Goal: Task Accomplishment & Management: Use online tool/utility

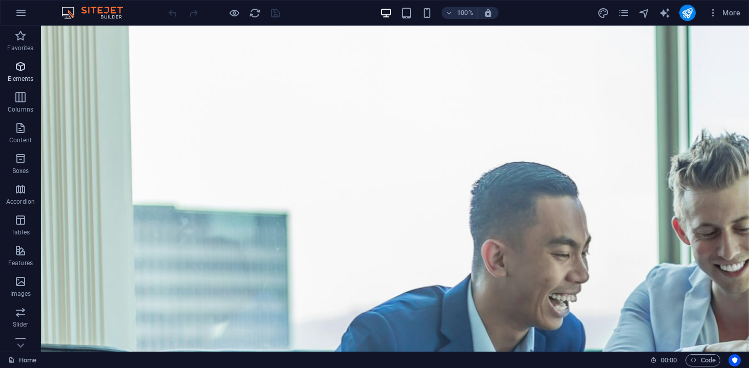
click at [30, 78] on p "Elements" at bounding box center [21, 79] width 26 height 8
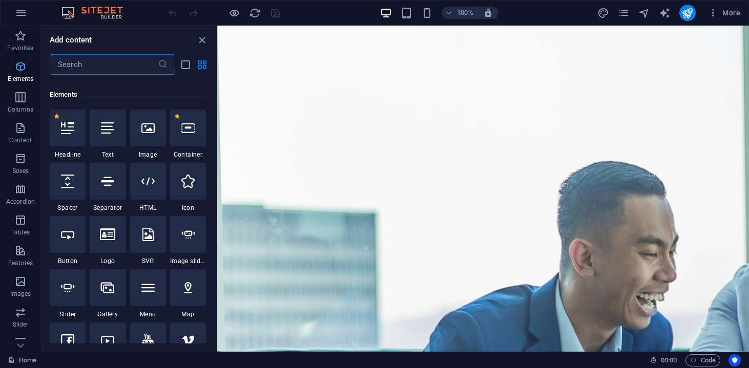
scroll to position [109, 0]
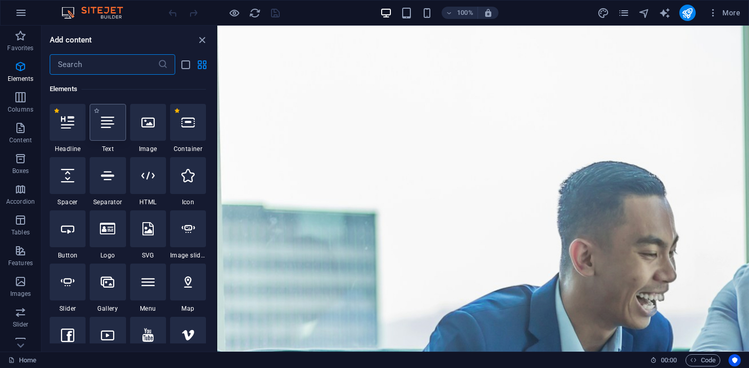
click at [104, 126] on icon at bounding box center [107, 122] width 13 height 13
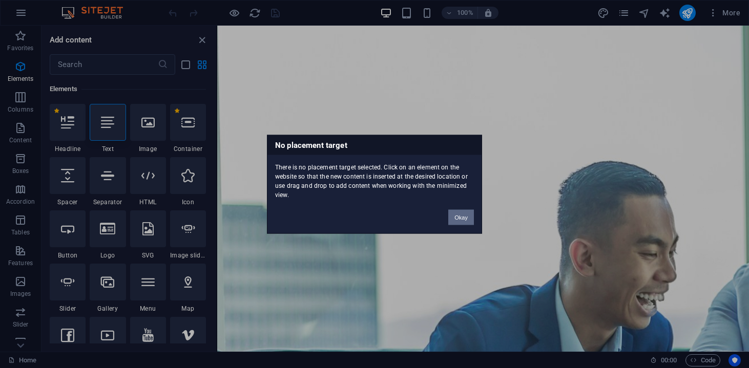
click at [452, 218] on button "Okay" at bounding box center [461, 216] width 26 height 15
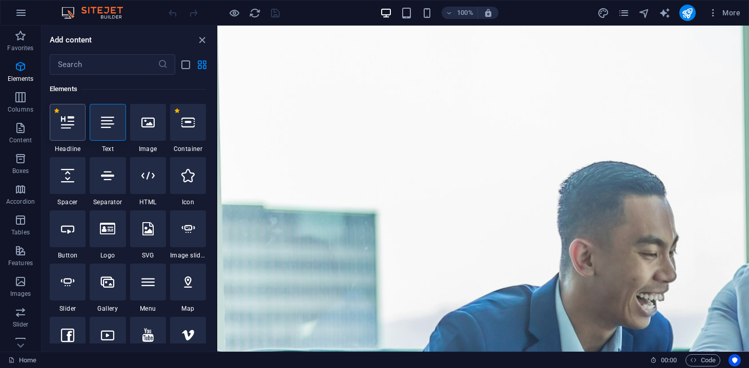
click at [61, 137] on div at bounding box center [68, 122] width 36 height 37
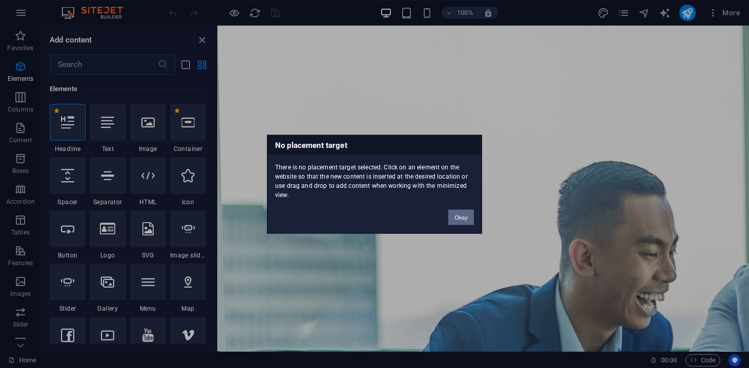
click at [451, 214] on button "Okay" at bounding box center [461, 216] width 26 height 15
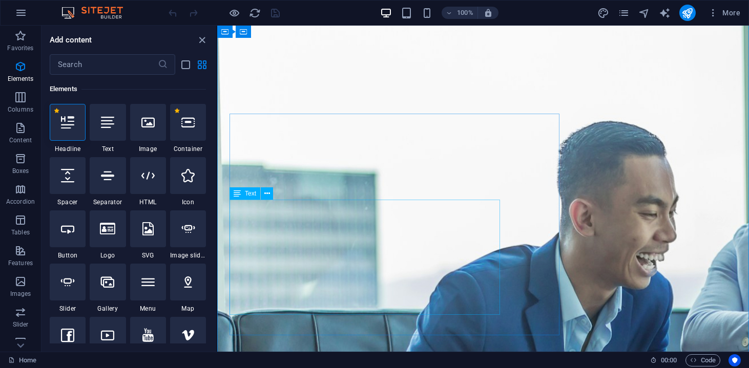
scroll to position [34, 0]
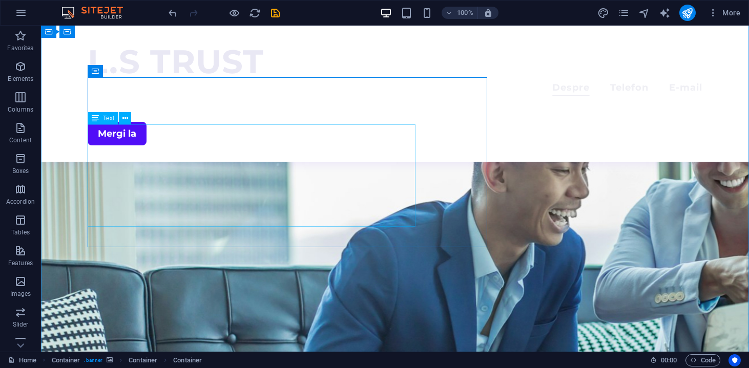
scroll to position [88, 0]
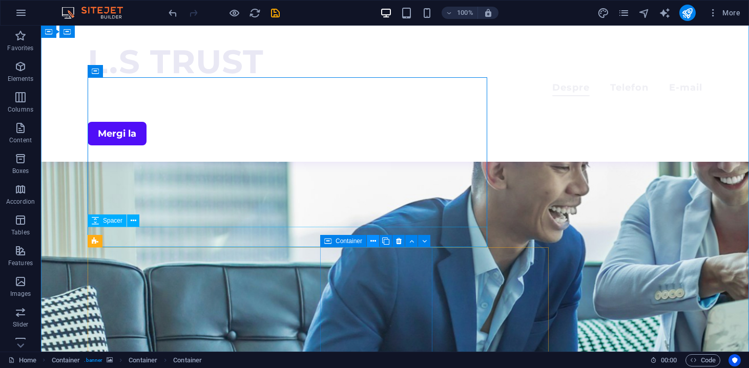
click at [375, 238] on icon at bounding box center [373, 241] width 6 height 11
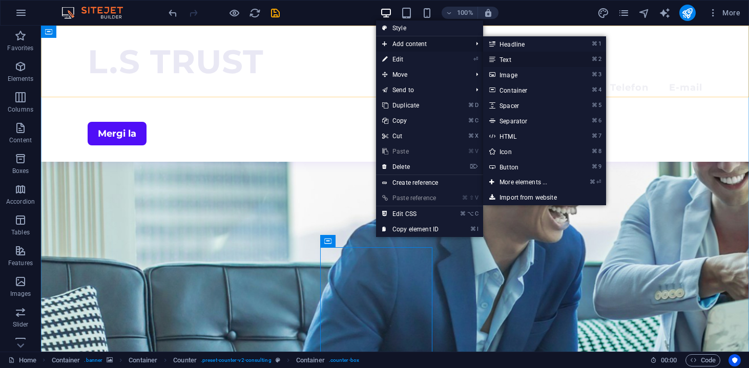
click at [517, 55] on link "⌘ 2 Text" at bounding box center [525, 59] width 85 height 15
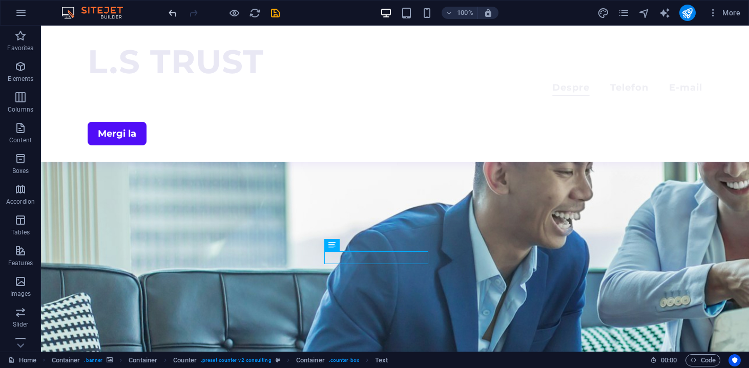
click at [174, 16] on icon "undo" at bounding box center [173, 13] width 12 height 12
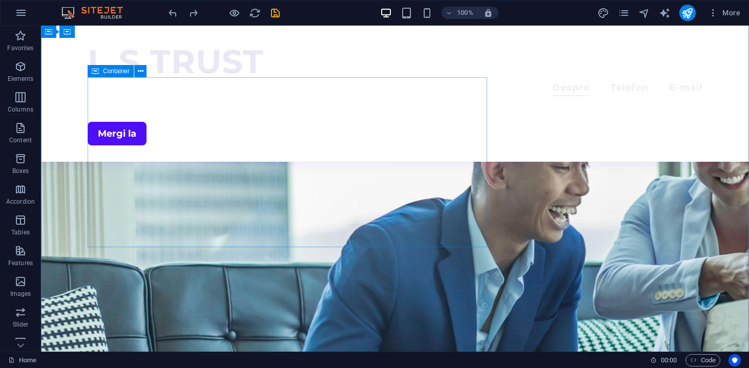
click at [276, 78] on div "L.S TRUST Menu Despre Telefon E-mail Mergi la" at bounding box center [395, 94] width 708 height 136
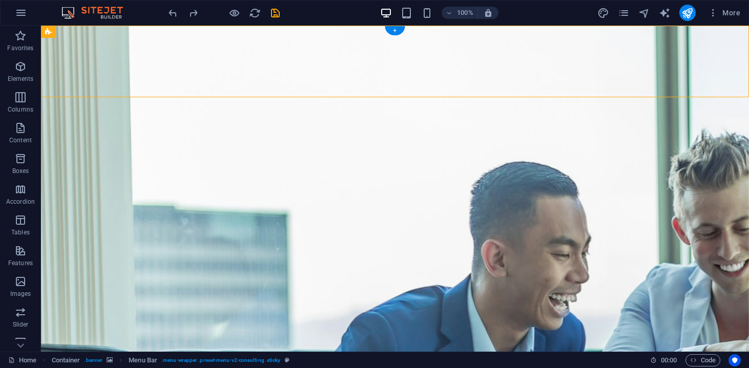
scroll to position [0, 0]
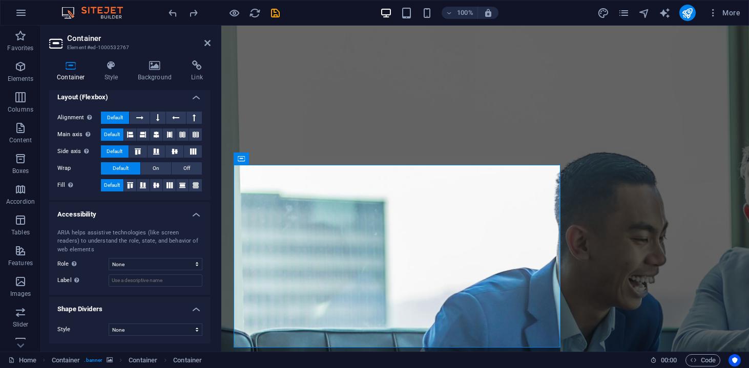
scroll to position [159, 0]
click at [104, 45] on h3 "Element #ed-1000532767" at bounding box center [128, 47] width 123 height 9
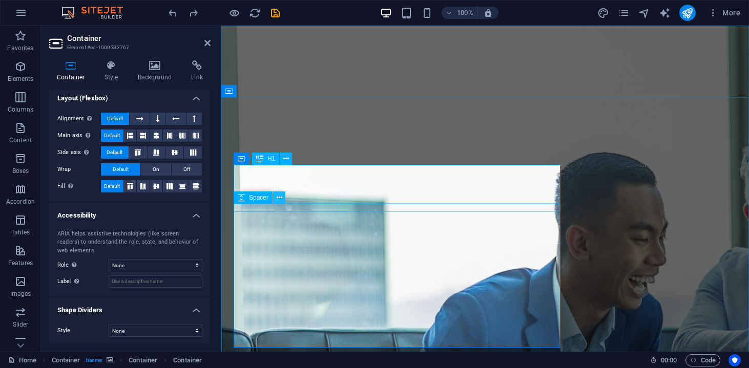
click at [279, 200] on icon at bounding box center [280, 198] width 6 height 11
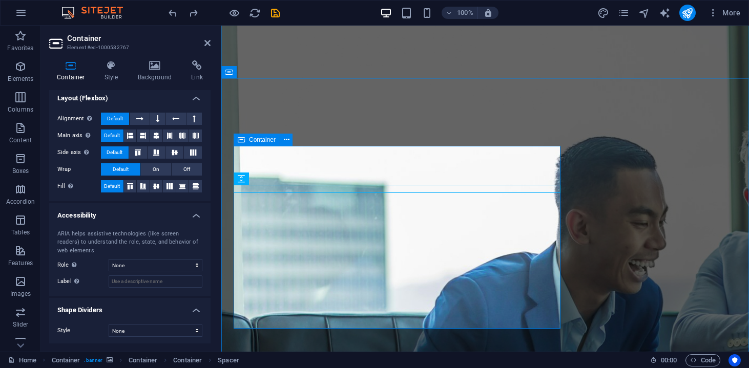
scroll to position [26, 0]
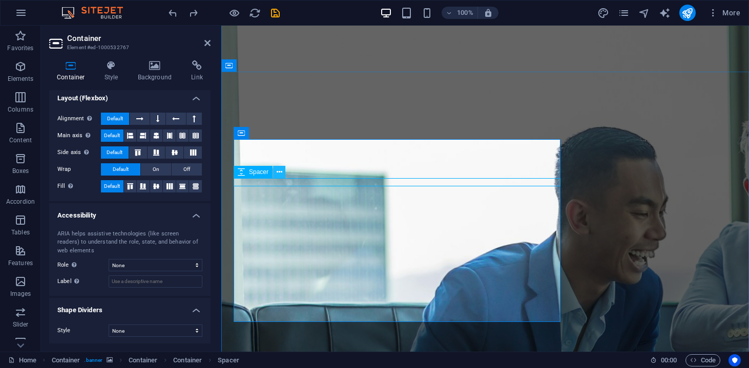
click at [279, 178] on button at bounding box center [279, 172] width 12 height 12
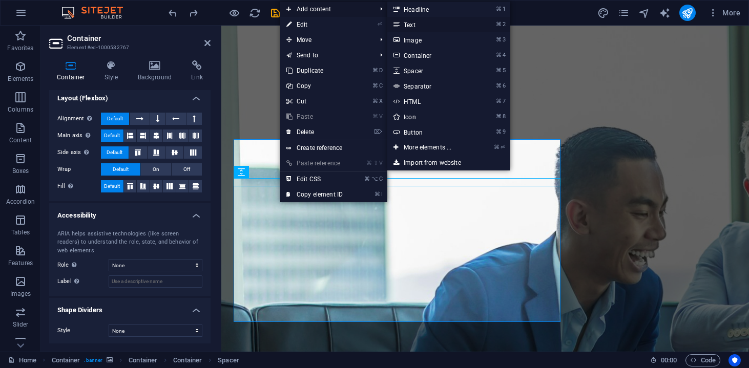
click at [426, 22] on link "⌘ 2 Text" at bounding box center [429, 24] width 85 height 15
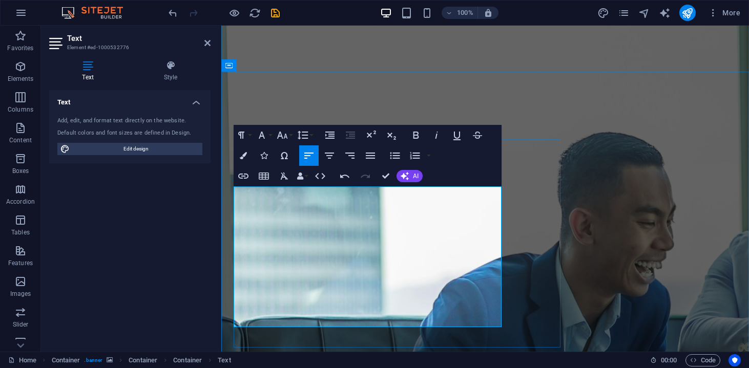
drag, startPoint x: 364, startPoint y: 321, endPoint x: 237, endPoint y: 316, distance: 127.1
click at [328, 164] on button "Align Center" at bounding box center [329, 155] width 19 height 20
click at [292, 137] on button "Font Size" at bounding box center [284, 135] width 19 height 20
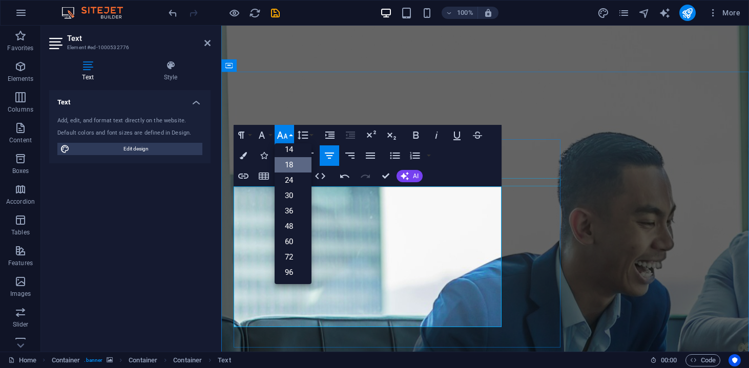
scroll to position [82, 0]
click at [293, 192] on link "30" at bounding box center [293, 195] width 37 height 15
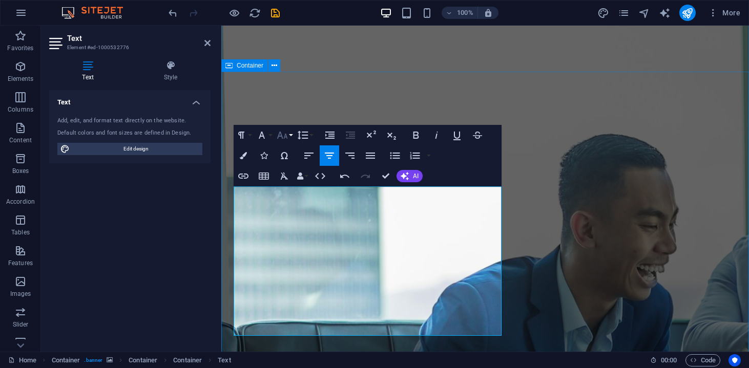
click at [286, 138] on icon "button" at bounding box center [282, 135] width 12 height 12
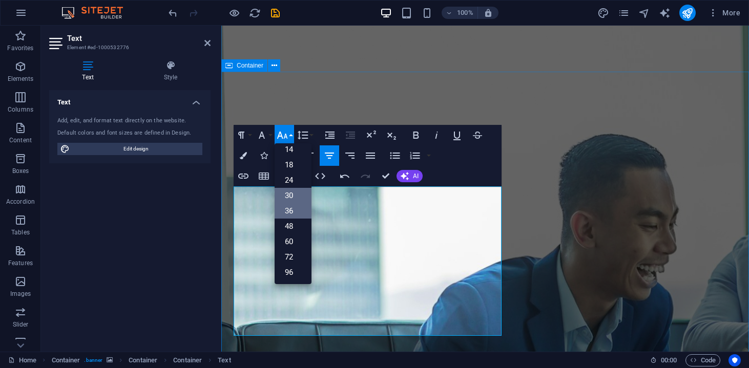
click at [290, 213] on link "36" at bounding box center [293, 210] width 37 height 15
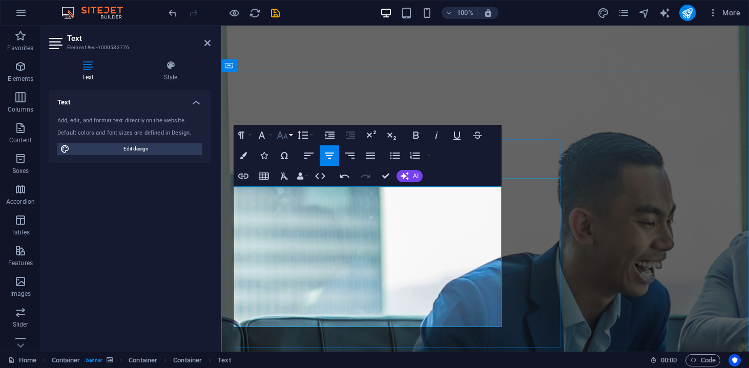
click at [293, 138] on button "Font Size" at bounding box center [284, 135] width 19 height 20
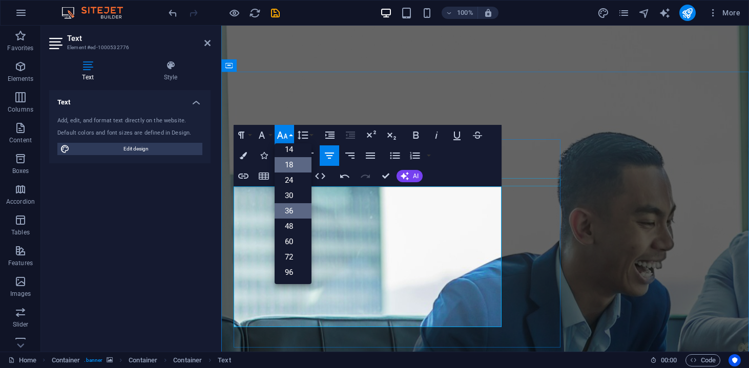
click at [292, 205] on link "36" at bounding box center [293, 210] width 37 height 15
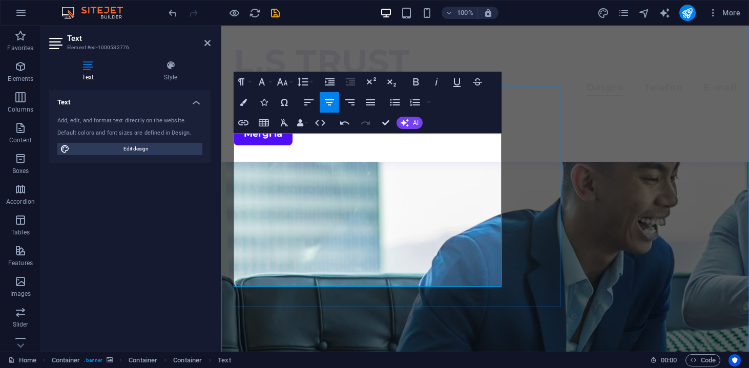
scroll to position [79, 0]
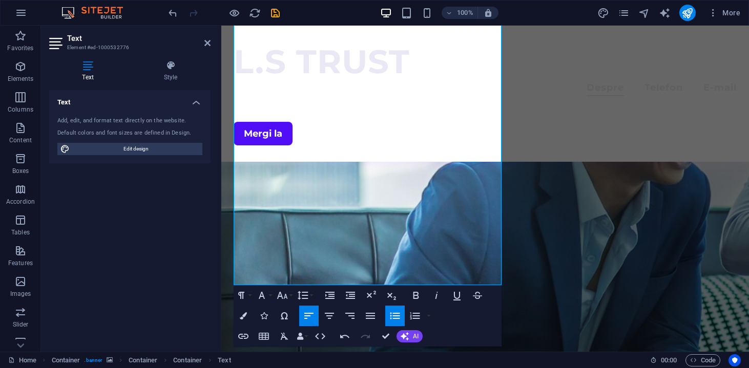
scroll to position [203, 0]
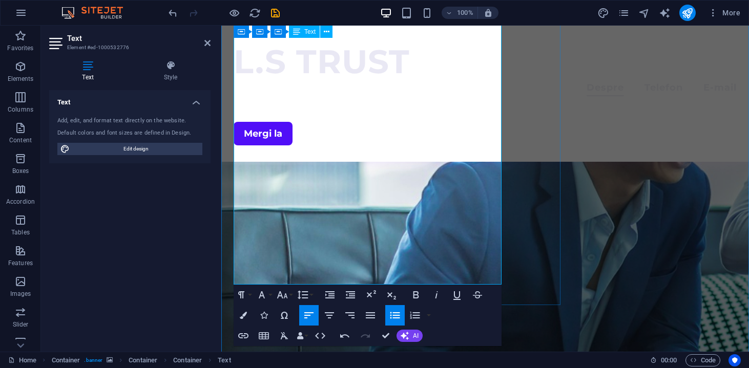
drag, startPoint x: 294, startPoint y: 282, endPoint x: 285, endPoint y: 150, distance: 132.9
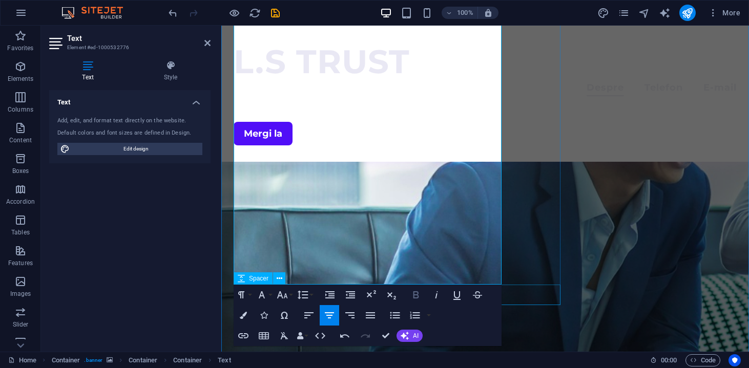
click at [413, 304] on button "Bold" at bounding box center [415, 295] width 19 height 20
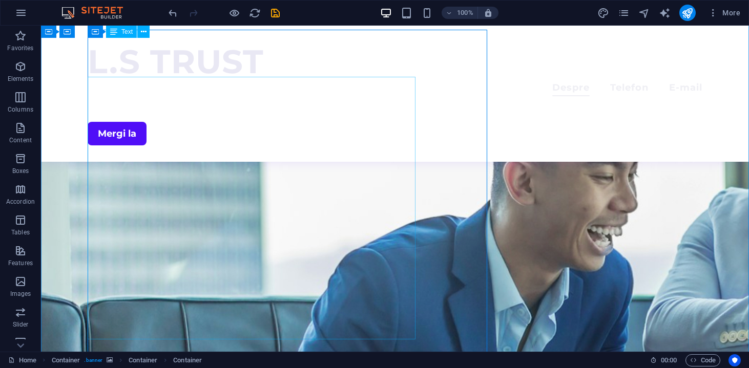
scroll to position [134, 0]
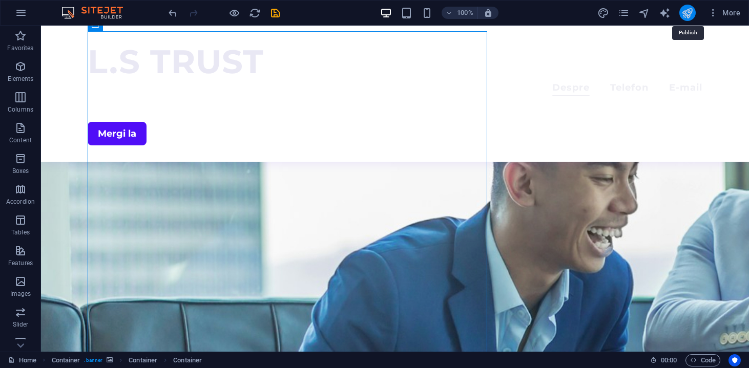
click at [689, 8] on icon "publish" at bounding box center [687, 13] width 12 height 12
